Goal: Task Accomplishment & Management: Use online tool/utility

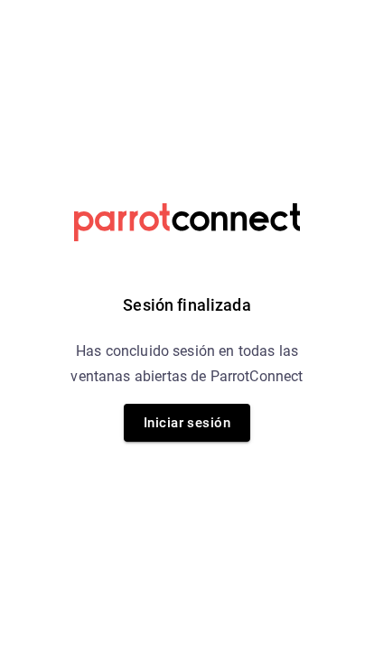
click at [200, 423] on button "Iniciar sesión" at bounding box center [187, 423] width 127 height 38
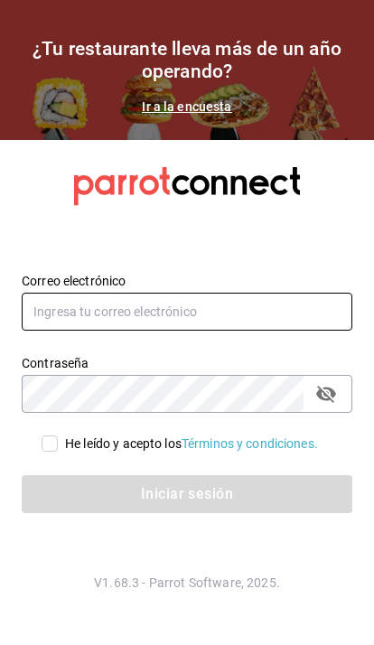
click at [284, 331] on input "text" at bounding box center [187, 312] width 331 height 38
type input "corcas7916@gmail.com"
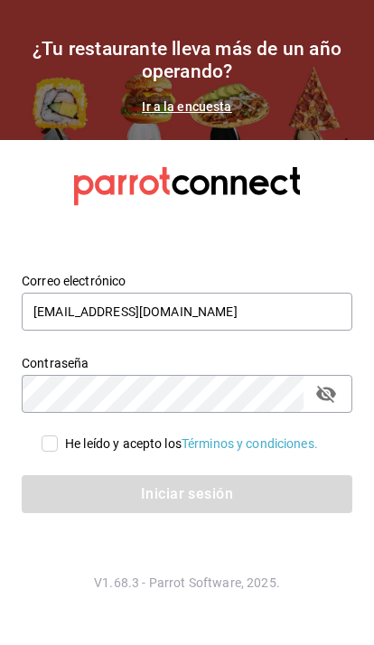
click at [42, 452] on input "He leído y acepto los Términos y condiciones." at bounding box center [50, 444] width 16 height 16
checkbox input "true"
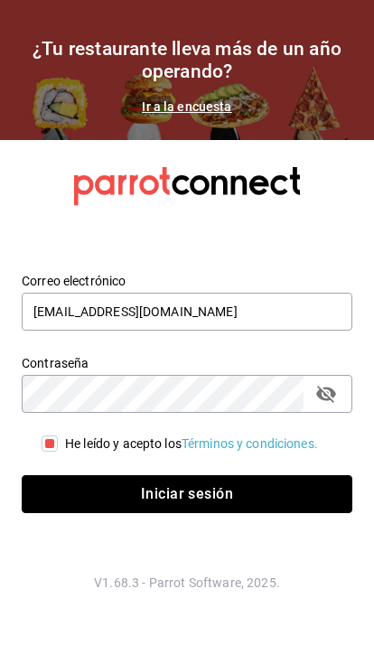
click at [249, 513] on button "Iniciar sesión" at bounding box center [187, 494] width 331 height 38
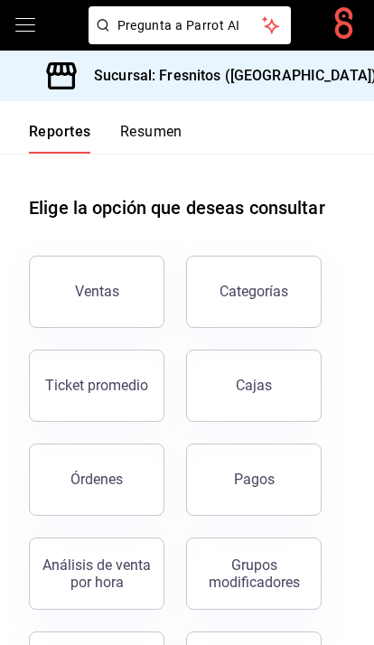
click at [18, 22] on icon "open drawer" at bounding box center [25, 25] width 22 height 22
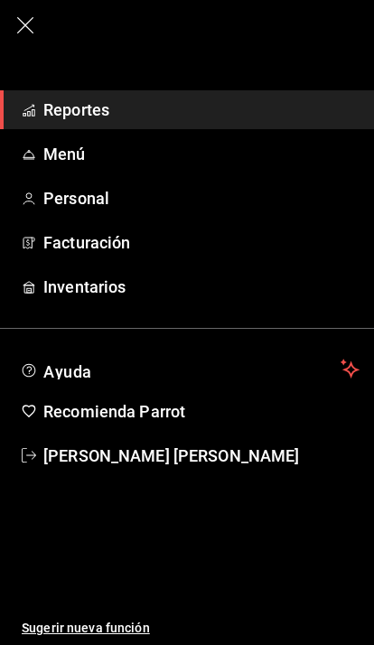
click at [15, 23] on icon "button" at bounding box center [25, 25] width 22 height 22
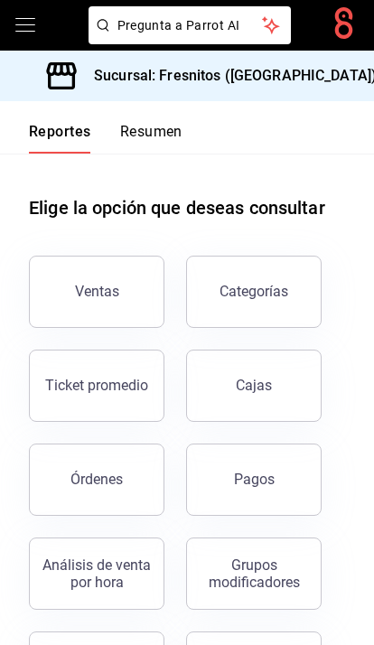
click at [113, 288] on div "Ventas" at bounding box center [97, 291] width 44 height 17
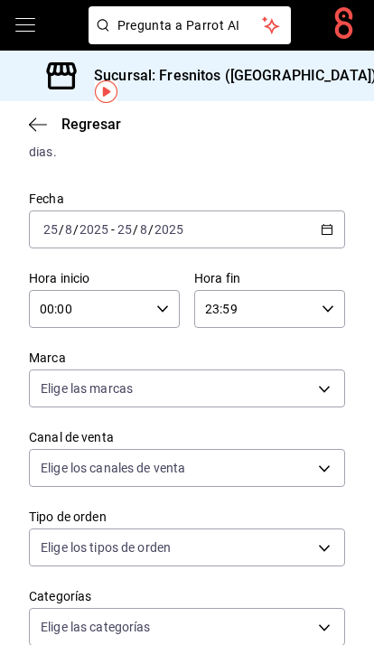
scroll to position [119, 0]
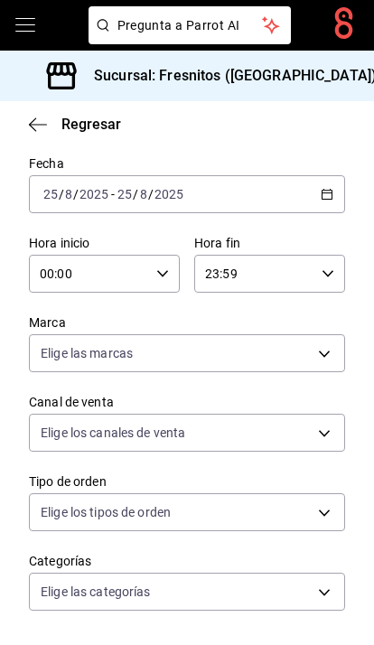
click at [325, 191] on \(Stroke\) "button" at bounding box center [327, 195] width 11 height 10
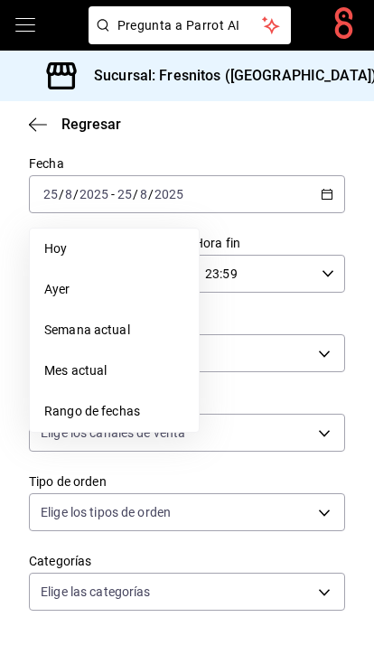
click at [115, 412] on span "Rango de fechas" at bounding box center [114, 411] width 140 height 19
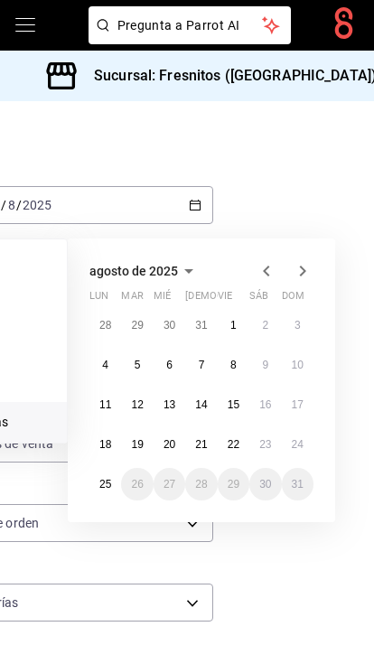
scroll to position [106, 134]
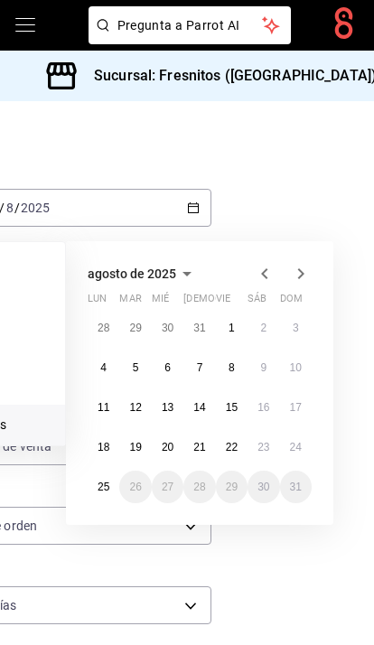
click at [105, 437] on button "18" at bounding box center [104, 447] width 32 height 33
click at [306, 441] on button "24" at bounding box center [296, 447] width 32 height 33
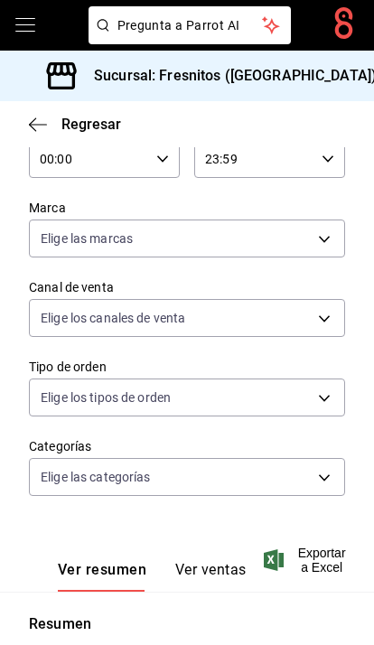
scroll to position [237, 0]
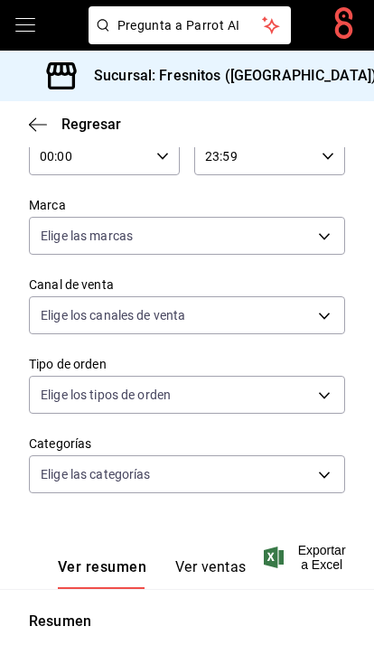
click at [327, 469] on body "Pregunta a Parrot AI Pregunta a Parrot AI Reportes Menú Personal Facturación In…" at bounding box center [187, 322] width 374 height 645
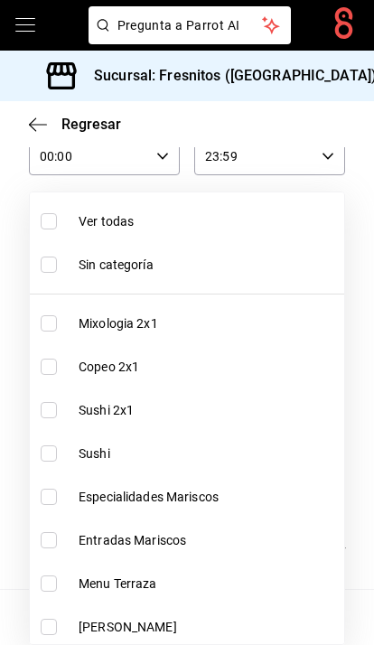
click at [44, 413] on input "checkbox" at bounding box center [49, 410] width 16 height 16
checkbox input "true"
type input "dcc9583c-2279-4989-b22b-c3749c510ee4"
click at [46, 451] on input "checkbox" at bounding box center [49, 454] width 16 height 16
checkbox input "true"
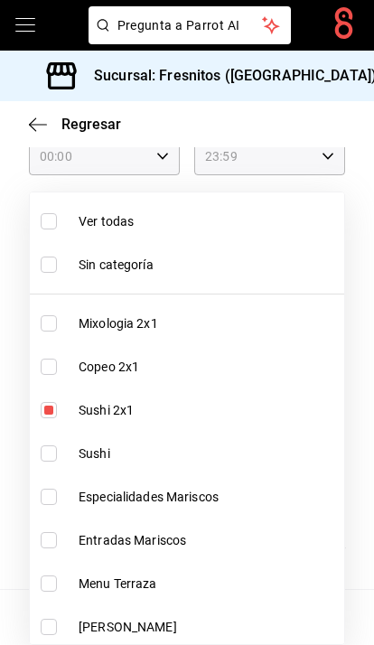
type input "dcc9583c-2279-4989-b22b-c3749c510ee4,3c99a77a-98bb-40f9-9ecd-4acfdb9a8272"
click at [55, 500] on input "checkbox" at bounding box center [49, 497] width 16 height 16
checkbox input "true"
type input "dcc9583c-2279-4989-b22b-c3749c510ee4,3c99a77a-98bb-40f9-9ecd-4acfdb9a8272,2a83d…"
click at [52, 537] on input "checkbox" at bounding box center [49, 540] width 16 height 16
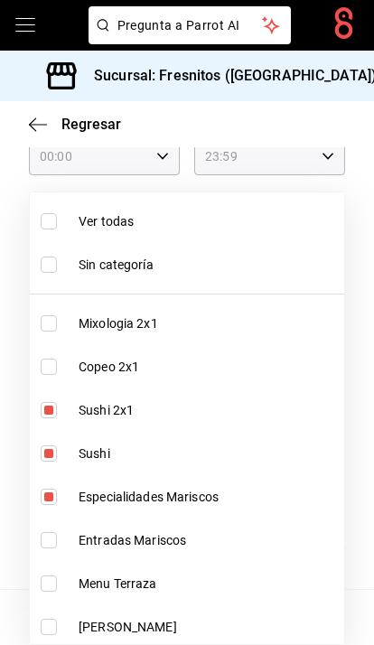
checkbox input "true"
type input "dcc9583c-2279-4989-b22b-c3749c510ee4,3c99a77a-98bb-40f9-9ecd-4acfdb9a8272,2a83d…"
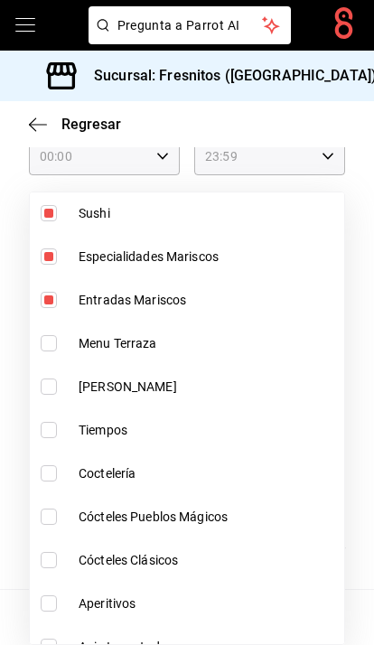
scroll to position [242, 0]
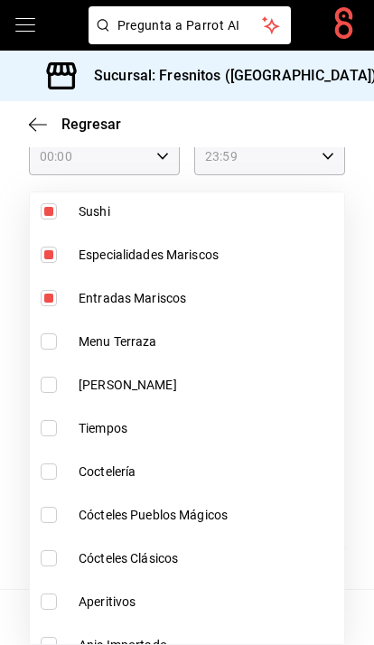
click at [45, 339] on input "checkbox" at bounding box center [49, 342] width 16 height 16
checkbox input "true"
click at [47, 324] on li "Menu Terraza" at bounding box center [187, 341] width 315 height 43
type input "dcc9583c-2279-4989-b22b-c3749c510ee4,3c99a77a-98bb-40f9-9ecd-4acfdb9a8272,2a83d…"
checkbox input "false"
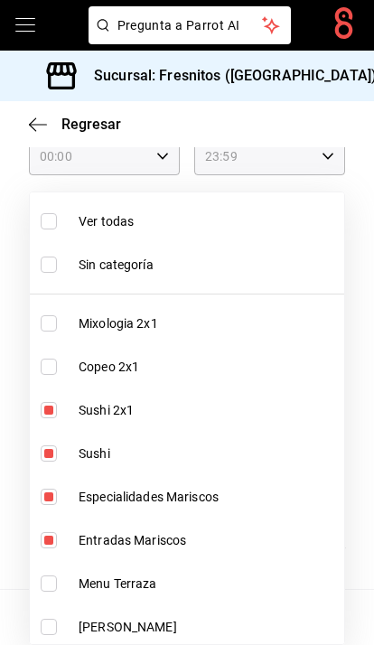
click at [371, 165] on div at bounding box center [187, 322] width 374 height 645
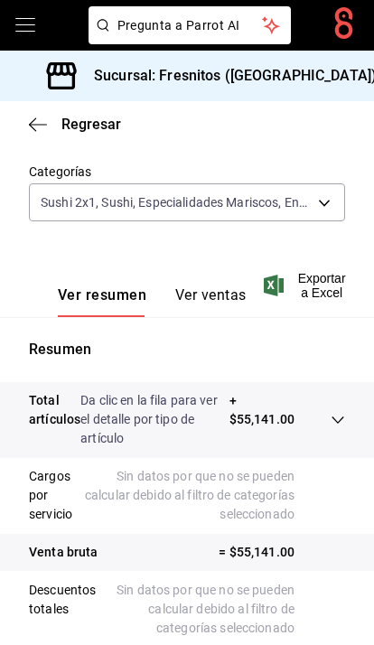
scroll to position [501, 0]
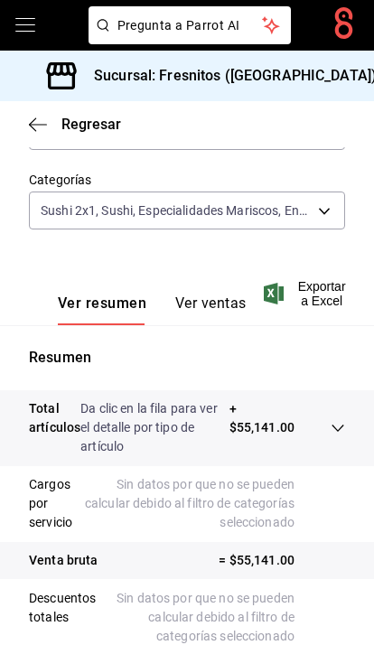
click at [322, 285] on span "Exportar a Excel" at bounding box center [307, 293] width 79 height 29
click at [277, 44] on div "Reporte generado, revisa tus descargas." at bounding box center [186, 51] width 345 height 67
click at [318, 287] on span "Exportar a Excel" at bounding box center [307, 293] width 79 height 29
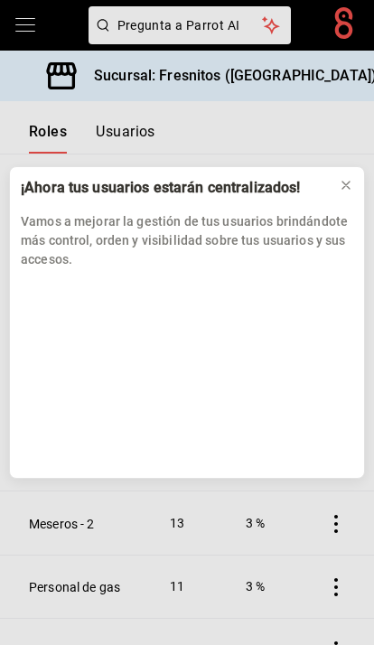
click at [35, 19] on div "¡Ahora tus usuarios estarán centralizados! Vamos a mejorar la gestión de tus us…" at bounding box center [187, 322] width 374 height 645
click at [347, 189] on icon at bounding box center [346, 185] width 14 height 14
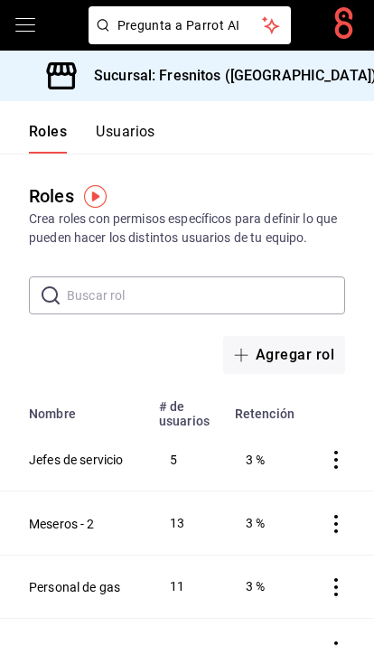
click at [18, 26] on icon "open drawer" at bounding box center [25, 25] width 22 height 22
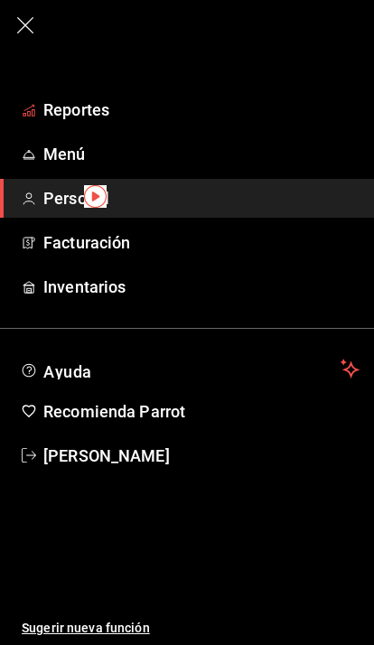
click at [70, 99] on span "Reportes" at bounding box center [201, 110] width 316 height 24
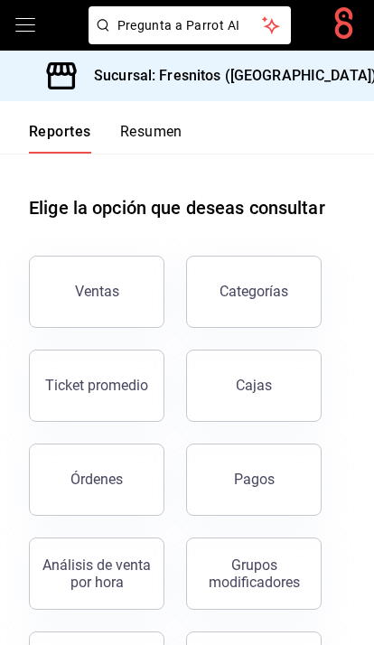
click at [110, 291] on div "Ventas" at bounding box center [97, 291] width 44 height 17
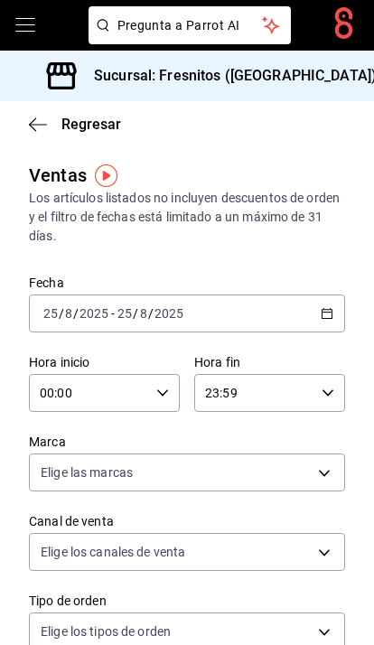
click at [333, 309] on icon "button" at bounding box center [327, 313] width 13 height 13
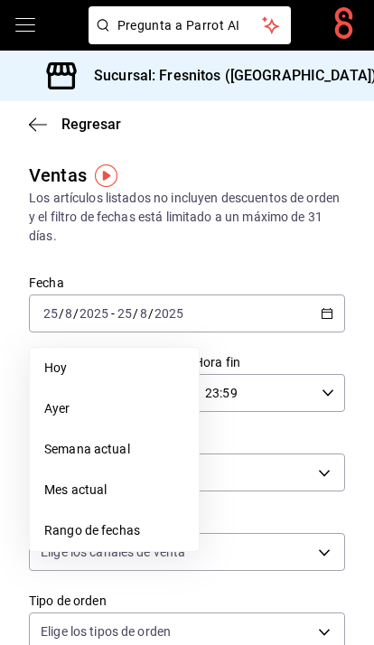
click at [130, 532] on span "Rango de fechas" at bounding box center [114, 531] width 140 height 19
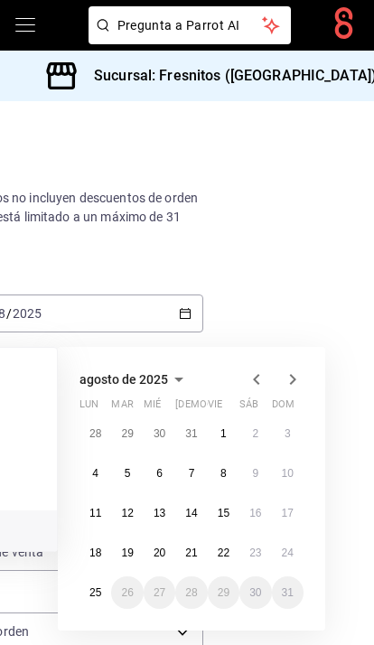
scroll to position [0, 142]
click at [95, 550] on abbr "18" at bounding box center [95, 553] width 12 height 13
click at [291, 545] on button "24" at bounding box center [288, 553] width 32 height 33
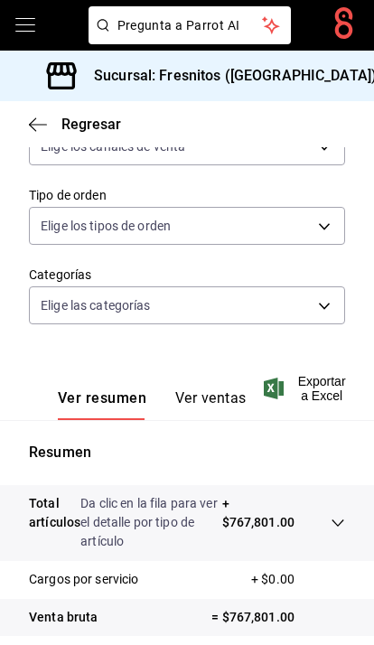
scroll to position [407, 0]
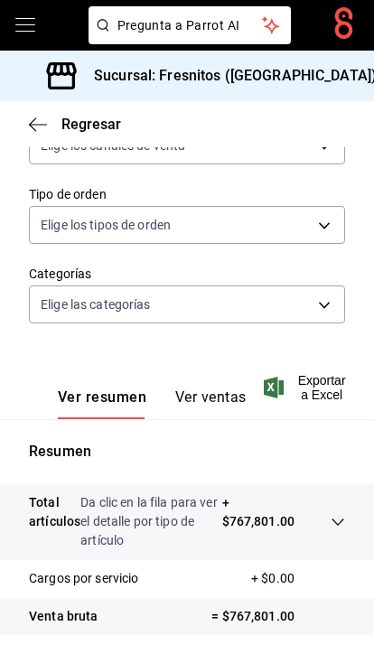
click at [328, 296] on body "Pregunta a Parrot AI Pregunta a Parrot AI Reportes Menú Personal Facturación In…" at bounding box center [187, 322] width 374 height 645
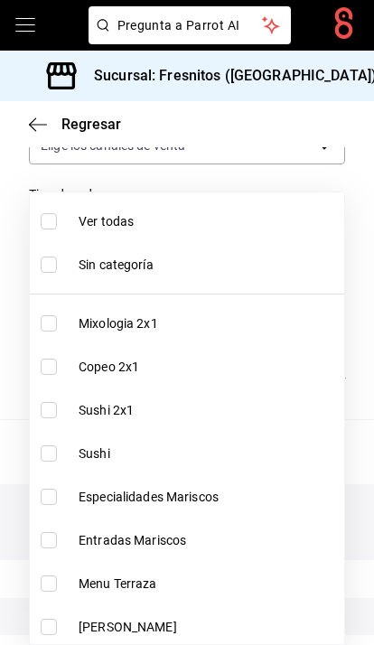
click at [49, 406] on input "checkbox" at bounding box center [49, 410] width 16 height 16
checkbox input "true"
type input "dcc9583c-2279-4989-b22b-c3749c510ee4"
click at [44, 455] on input "checkbox" at bounding box center [49, 454] width 16 height 16
checkbox input "true"
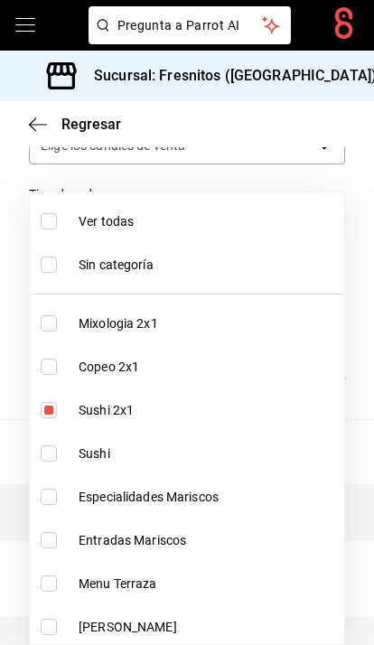
type input "dcc9583c-2279-4989-b22b-c3749c510ee4,3c99a77a-98bb-40f9-9ecd-4acfdb9a8272"
click at [53, 499] on input "checkbox" at bounding box center [49, 497] width 16 height 16
checkbox input "true"
type input "dcc9583c-2279-4989-b22b-c3749c510ee4,3c99a77a-98bb-40f9-9ecd-4acfdb9a8272,2a83d…"
click at [53, 540] on input "checkbox" at bounding box center [49, 540] width 16 height 16
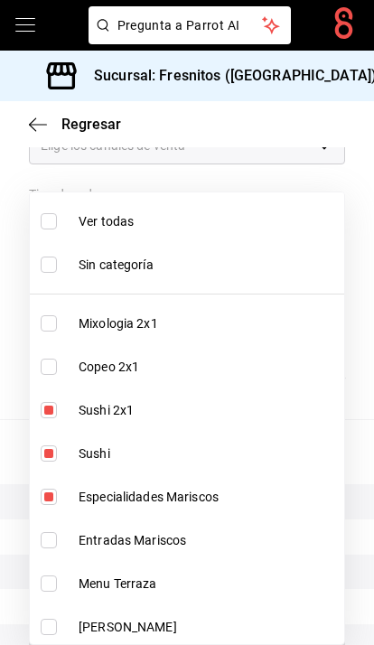
checkbox input "true"
type input "dcc9583c-2279-4989-b22b-c3749c510ee4,3c99a77a-98bb-40f9-9ecd-4acfdb9a8272,2a83d…"
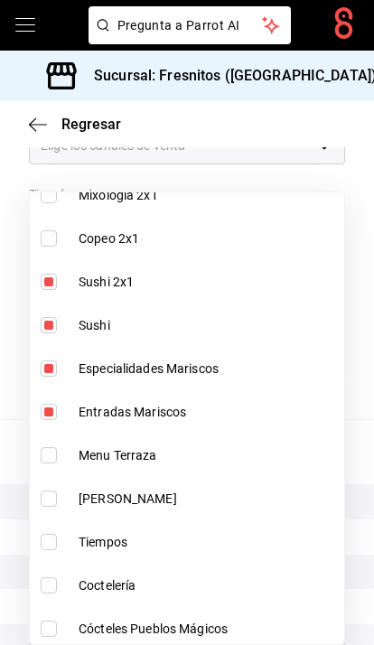
scroll to position [129, 0]
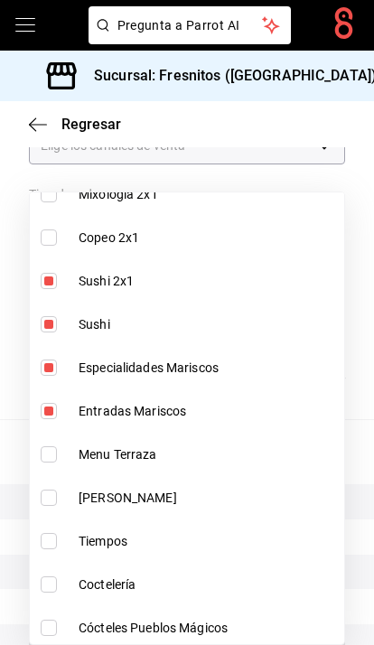
click at [42, 462] on input "checkbox" at bounding box center [49, 454] width 16 height 16
checkbox input "true"
type input "dcc9583c-2279-4989-b22b-c3749c510ee4,3c99a77a-98bb-40f9-9ecd-4acfdb9a8272,2a83d…"
click at [41, 460] on input "checkbox" at bounding box center [49, 454] width 16 height 16
checkbox input "false"
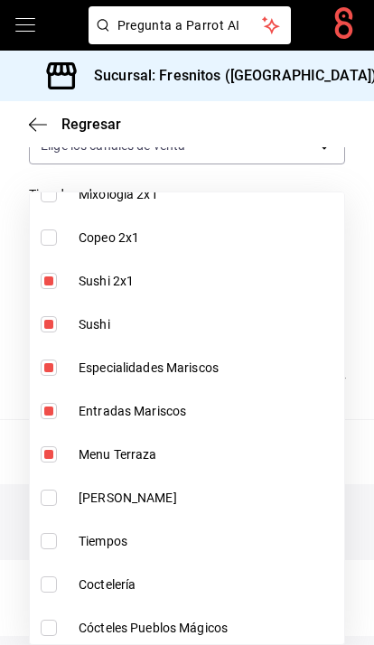
type input "dcc9583c-2279-4989-b22b-c3749c510ee4,3c99a77a-98bb-40f9-9ecd-4acfdb9a8272,2a83d…"
click at [371, 136] on div at bounding box center [187, 322] width 374 height 645
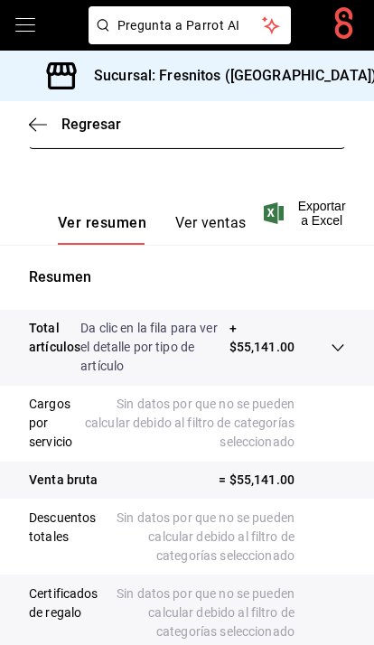
scroll to position [584, 0]
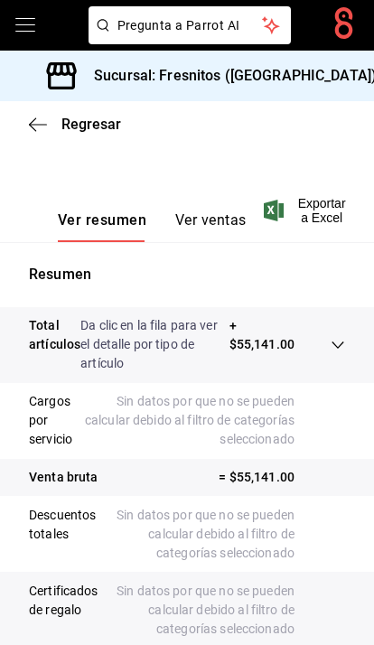
click at [326, 215] on span "Exportar a Excel" at bounding box center [307, 210] width 79 height 29
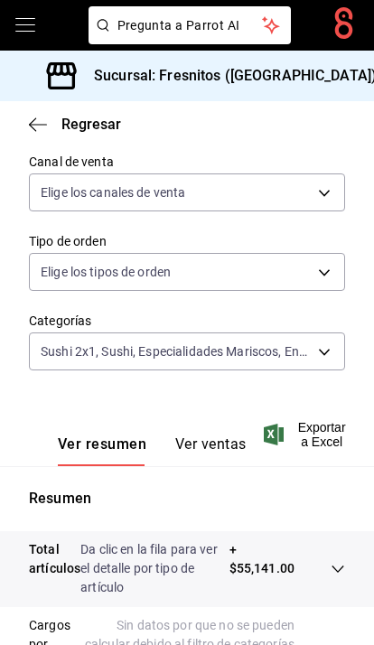
scroll to position [355, 0]
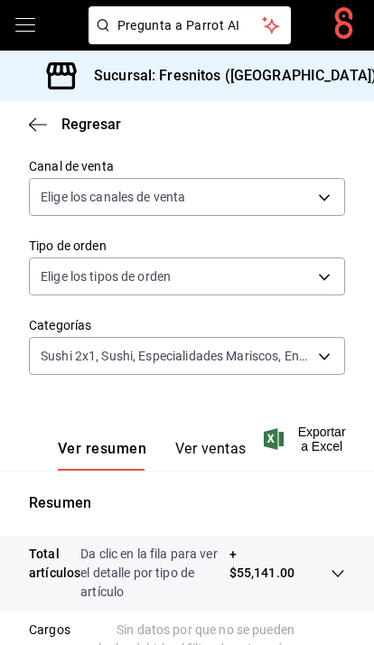
click at [331, 441] on span "Exportar a Excel" at bounding box center [307, 439] width 79 height 29
